Goal: Transaction & Acquisition: Purchase product/service

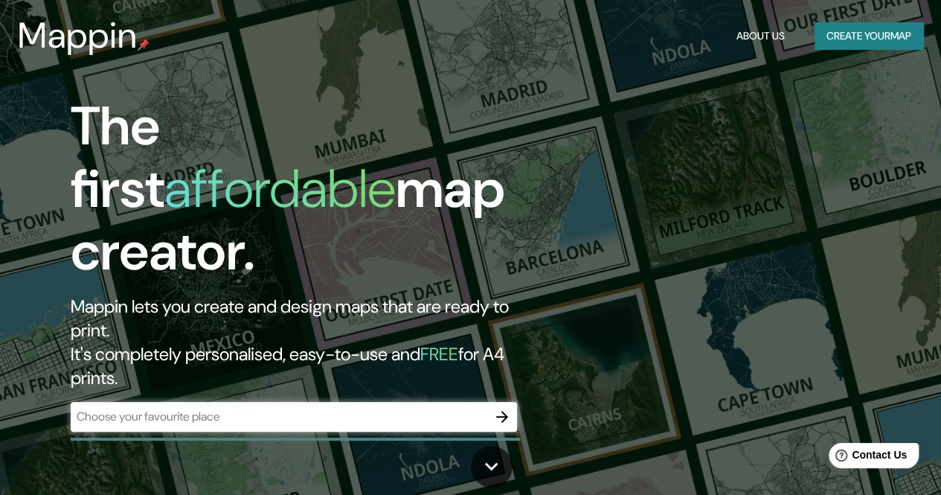
click at [274, 402] on div "​" at bounding box center [294, 417] width 446 height 30
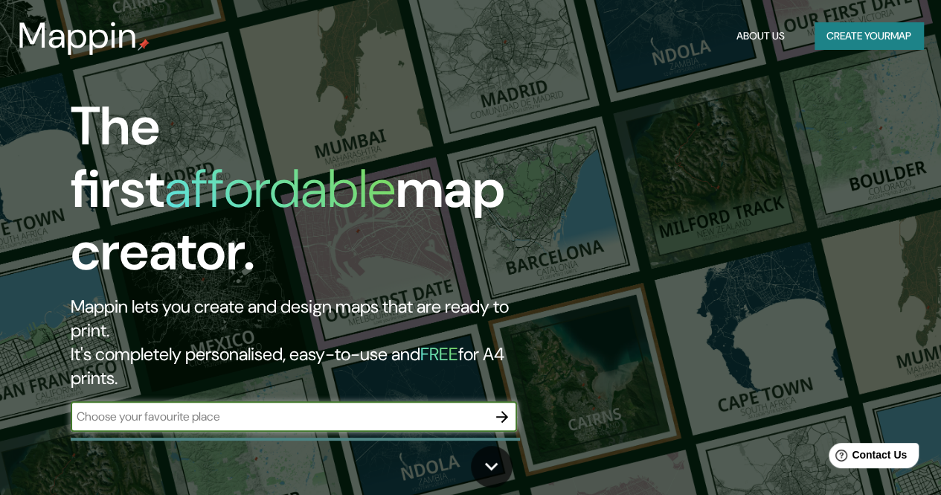
click at [869, 45] on button "Create your map" at bounding box center [868, 36] width 109 height 28
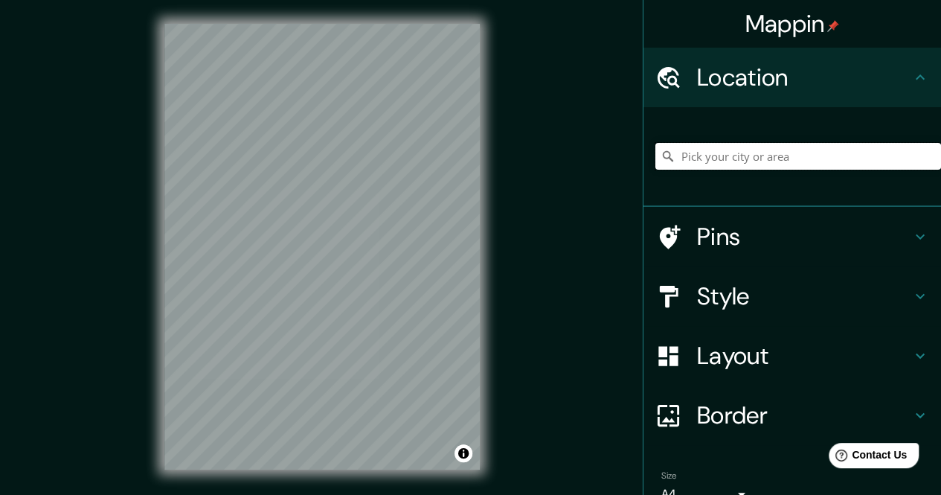
click at [736, 158] on input "Pick your city or area" at bounding box center [798, 156] width 286 height 27
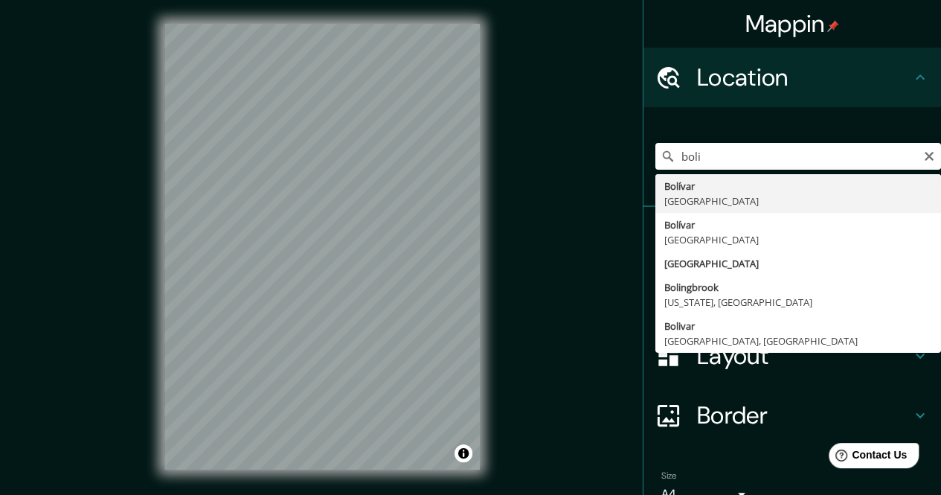
type input "[GEOGRAPHIC_DATA], [GEOGRAPHIC_DATA]"
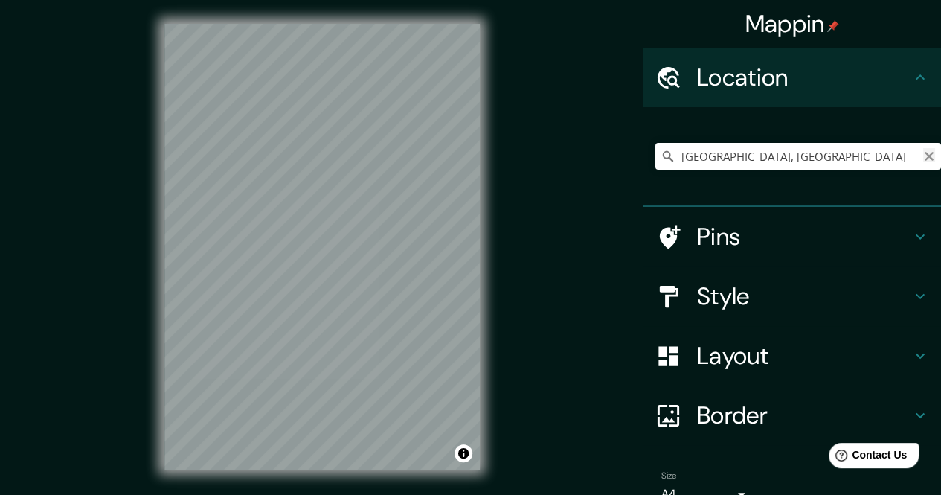
click at [925, 157] on icon "Clear" at bounding box center [929, 156] width 9 height 9
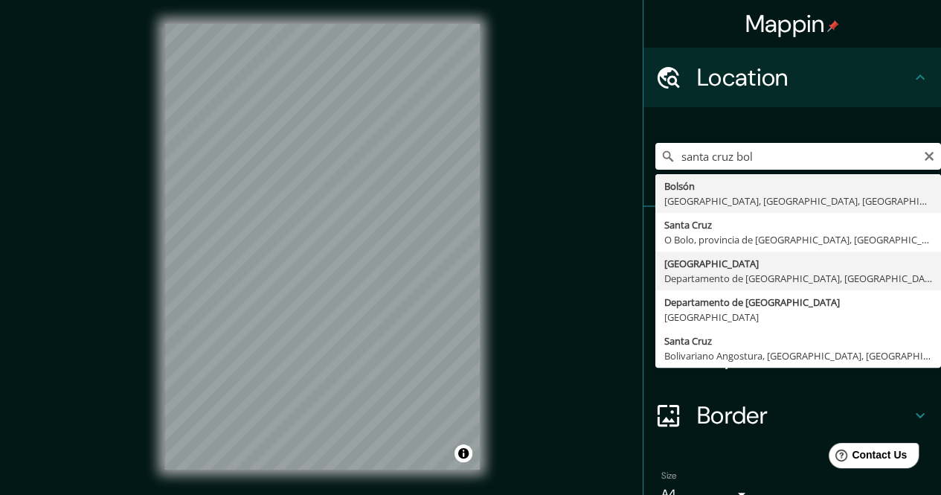
type input "[GEOGRAPHIC_DATA], [GEOGRAPHIC_DATA], [GEOGRAPHIC_DATA]"
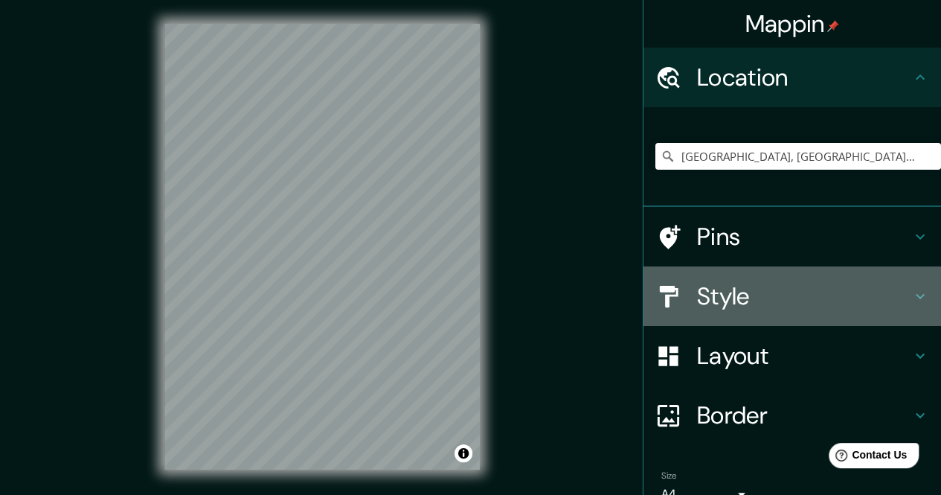
click at [863, 295] on h4 "Style" at bounding box center [804, 296] width 214 height 30
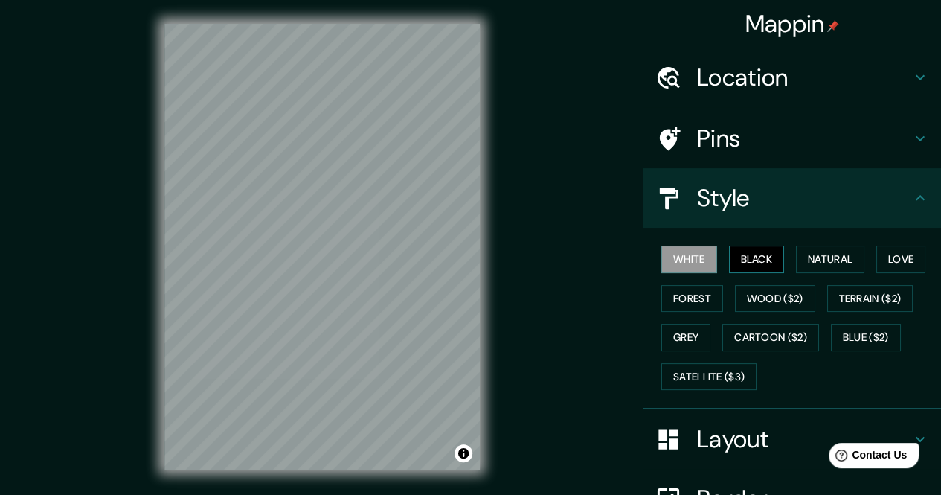
click at [756, 263] on button "Black" at bounding box center [757, 259] width 56 height 28
click at [899, 243] on div "White Black Natural Love Forest Wood ($2) Terrain ($2) Grey Cartoon ($2) Blue (…" at bounding box center [798, 318] width 286 height 156
click at [897, 254] on button "Love" at bounding box center [900, 259] width 49 height 28
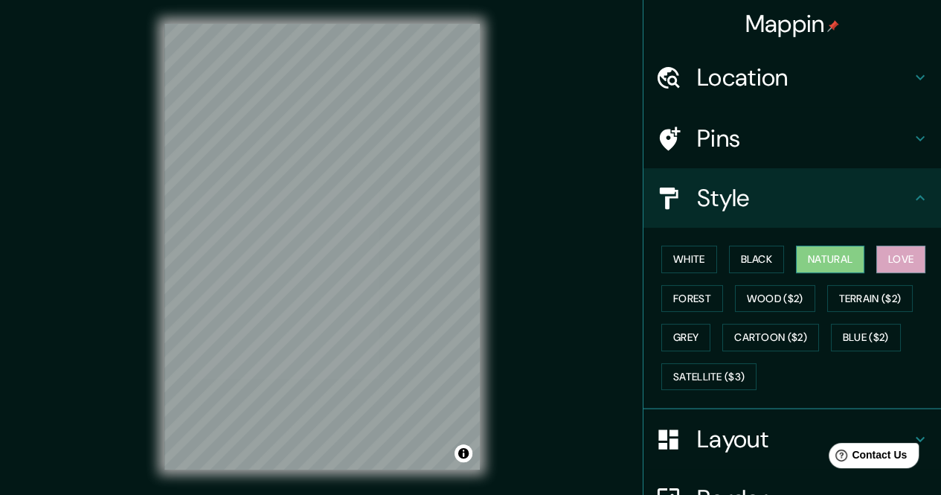
click at [806, 256] on button "Natural" at bounding box center [830, 259] width 68 height 28
click at [759, 248] on button "Black" at bounding box center [757, 259] width 56 height 28
